Goal: Information Seeking & Learning: Find specific fact

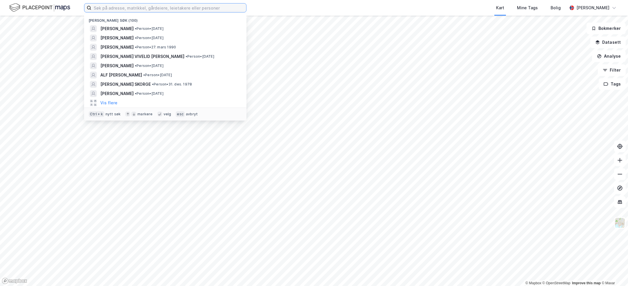
click at [116, 11] on input at bounding box center [168, 7] width 155 height 9
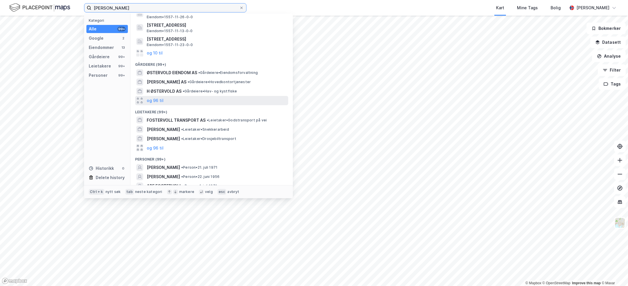
scroll to position [61, 0]
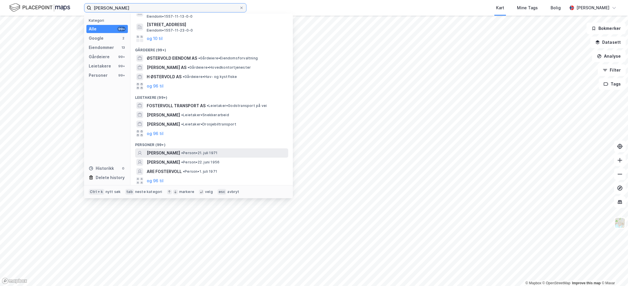
type input "[PERSON_NAME]"
click at [166, 153] on span "[PERSON_NAME]" at bounding box center [163, 153] width 33 height 7
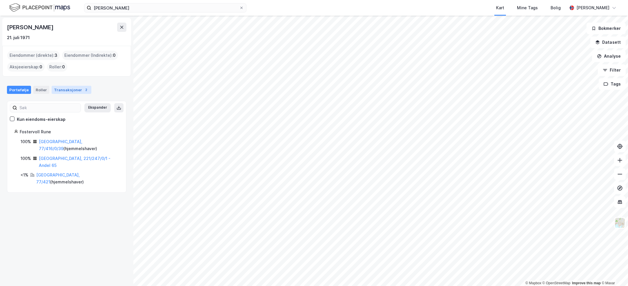
click at [72, 89] on div "Transaksjoner 2" at bounding box center [72, 90] width 40 height 8
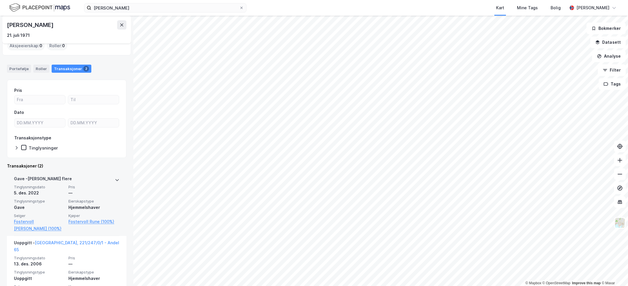
scroll to position [34, 0]
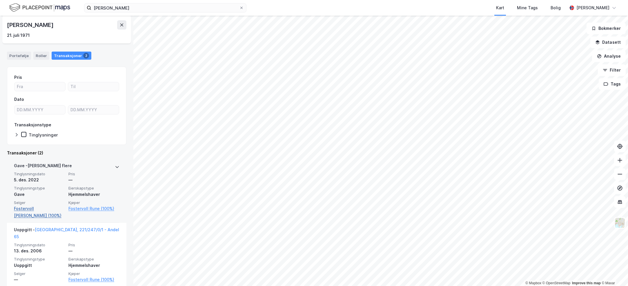
click at [35, 210] on link "Fostervoll [PERSON_NAME] (100%)" at bounding box center [39, 212] width 51 height 14
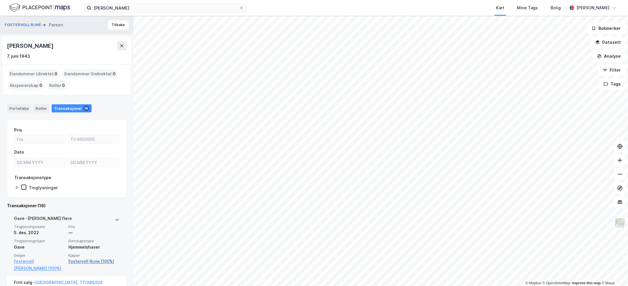
click at [81, 262] on link "Fostervoll Rune (100%)" at bounding box center [93, 261] width 51 height 7
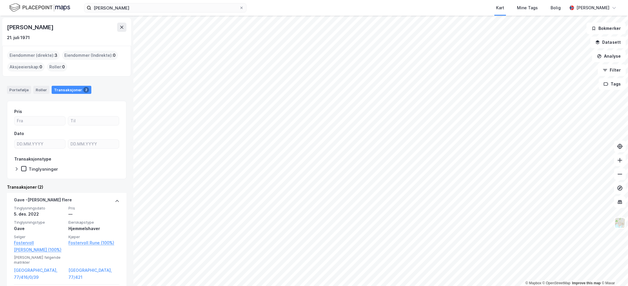
click at [30, 55] on div "Eiendommer (direkte) : 3" at bounding box center [33, 55] width 52 height 9
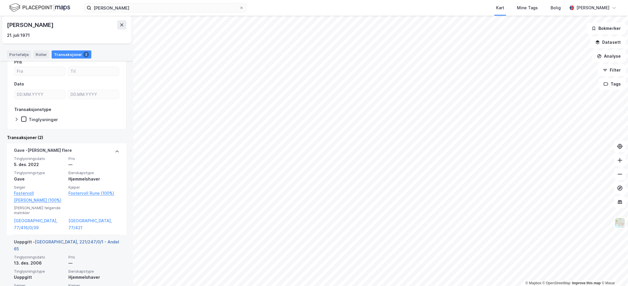
click at [63, 239] on link "[GEOGRAPHIC_DATA], 221/247/0/1 - Andel 65" at bounding box center [66, 245] width 105 height 12
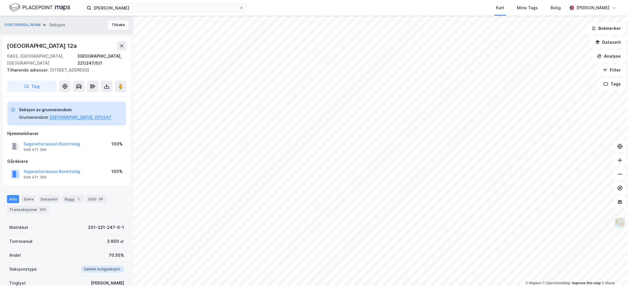
click at [117, 25] on button "Tilbake" at bounding box center [118, 24] width 21 height 9
